Goal: Information Seeking & Learning: Learn about a topic

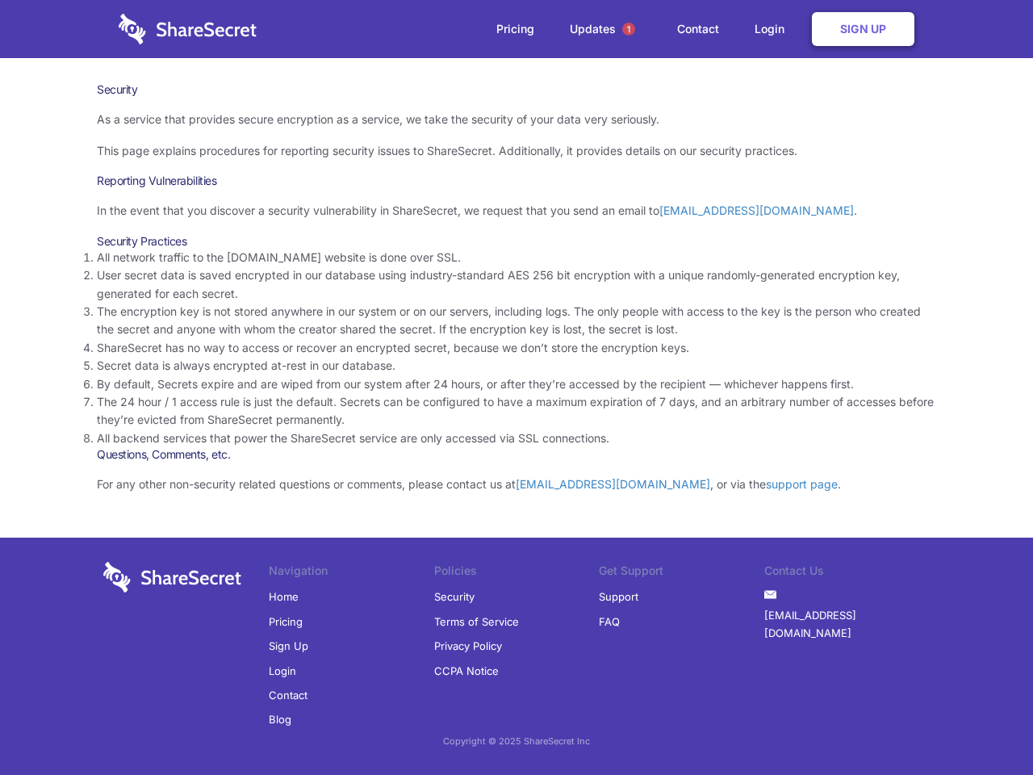
click at [517, 387] on li "By default, Secrets expire and are wiped from our system after 24 hours, or aft…" at bounding box center [517, 384] width 840 height 18
click at [629, 29] on span "1" at bounding box center [628, 29] width 13 height 13
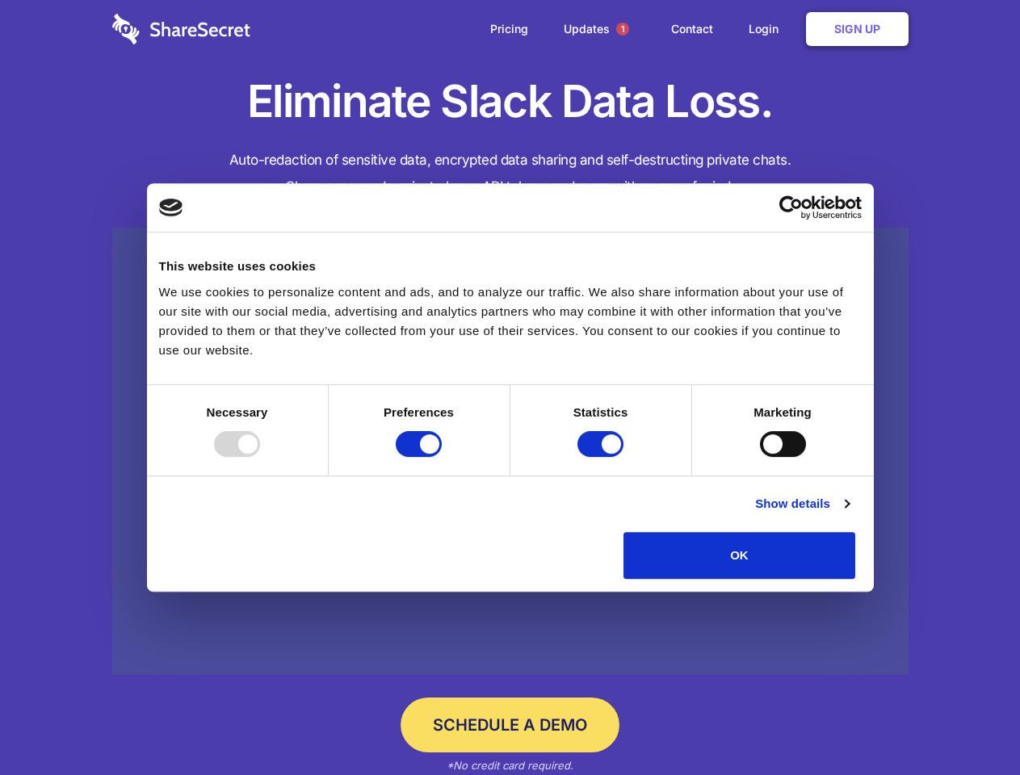
click at [260, 457] on div at bounding box center [237, 444] width 46 height 26
click at [442, 457] on input "Preferences" at bounding box center [419, 444] width 46 height 26
checkbox input "false"
click at [602, 457] on input "Statistics" at bounding box center [600, 444] width 46 height 26
checkbox input "false"
